Goal: Task Accomplishment & Management: Complete application form

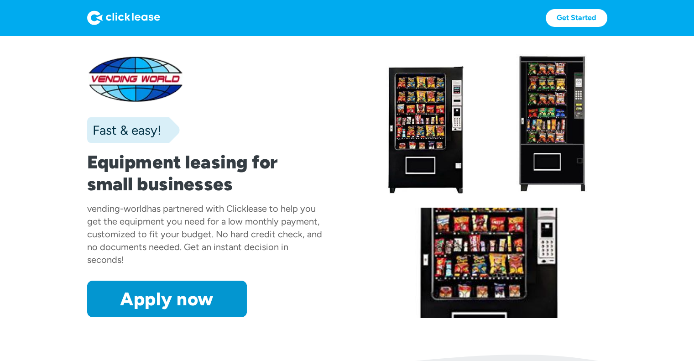
click at [203, 297] on link "Apply now" at bounding box center [167, 299] width 160 height 37
